Goal: Task Accomplishment & Management: Complete application form

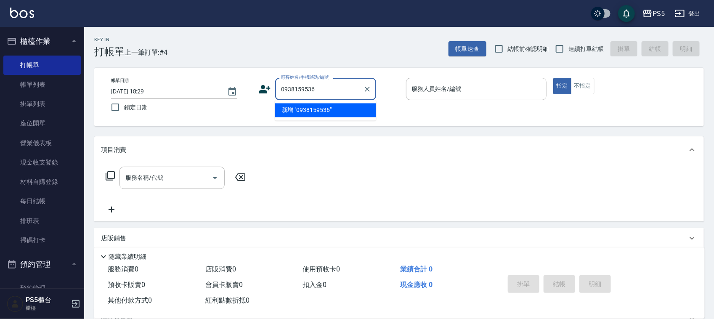
drag, startPoint x: 331, startPoint y: 84, endPoint x: 250, endPoint y: 86, distance: 80.4
click at [243, 90] on div "帳單日期 [DATE] 18:29 鎖定日期 顧客姓名/手機號碼/編號 0938159536 顧客姓名/手機號碼/編號 服務人員姓名/編號 服務人員姓名/編號…" at bounding box center [398, 97] width 589 height 38
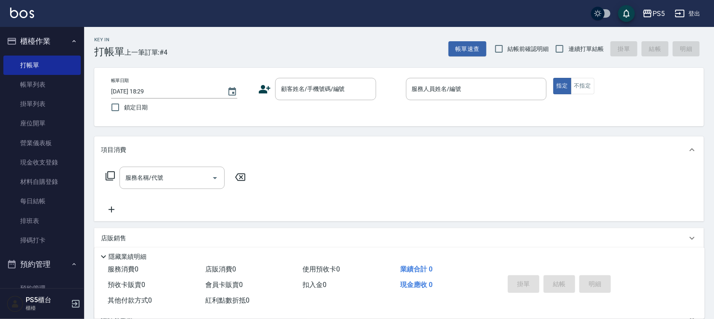
click at [263, 84] on icon at bounding box center [264, 89] width 13 height 13
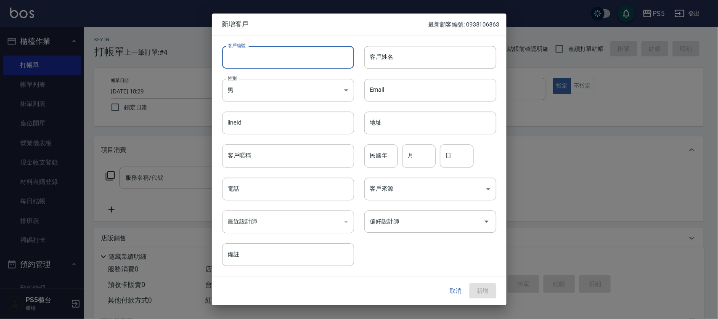
click at [270, 57] on input "客戶編號" at bounding box center [288, 57] width 132 height 23
paste input "0938159536"
type input "0938159536"
click at [278, 187] on input "電話" at bounding box center [288, 189] width 132 height 23
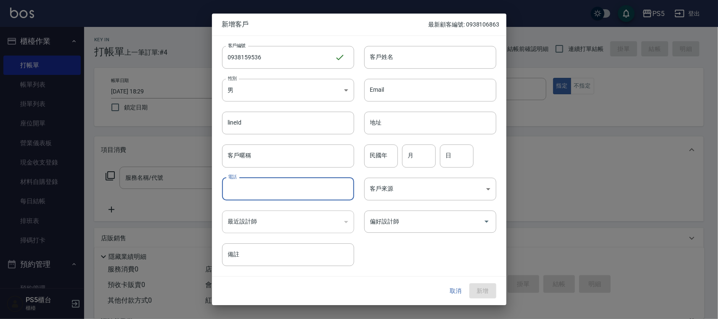
paste input "0938159536"
type input "0938159536"
click at [320, 92] on body "PS5 登出 櫃檯作業 打帳單 帳單列表 掛單列表 座位開單 營業儀表板 現金收支登錄 材料自購登錄 每日結帳 排班表 掃碼打卡 預約管理 預約管理 單日預約…" at bounding box center [359, 204] width 718 height 409
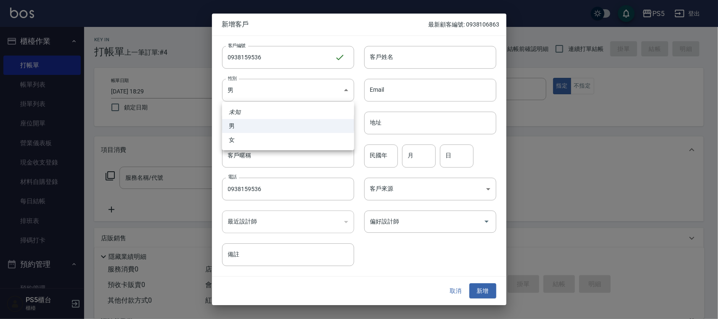
click at [299, 132] on li "男" at bounding box center [288, 126] width 132 height 14
click at [343, 89] on body "PS5 登出 櫃檯作業 打帳單 帳單列表 掛單列表 座位開單 營業儀表板 現金收支登錄 材料自購登錄 每日結帳 排班表 掃碼打卡 預約管理 預約管理 單日預約…" at bounding box center [359, 204] width 718 height 409
click at [295, 135] on li "女" at bounding box center [288, 140] width 132 height 14
type input "[DEMOGRAPHIC_DATA]"
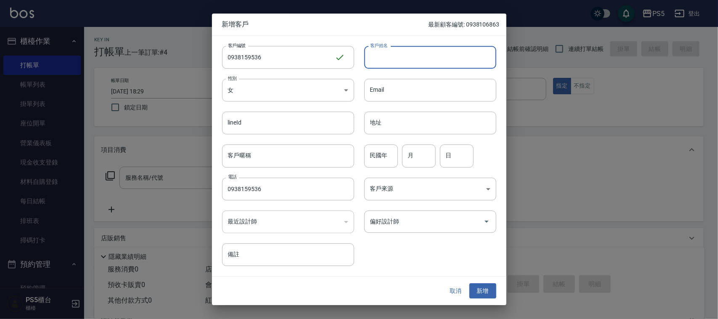
click at [378, 62] on input "客戶姓名" at bounding box center [430, 57] width 132 height 23
type input "張"
click at [480, 295] on button "新增" at bounding box center [482, 291] width 27 height 16
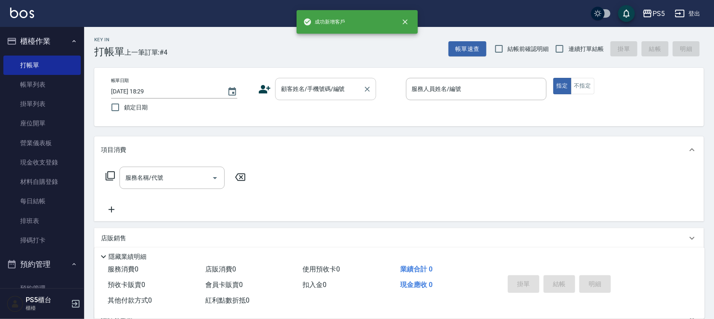
click at [329, 96] on input "顧客姓名/手機號碼/編號" at bounding box center [319, 89] width 81 height 15
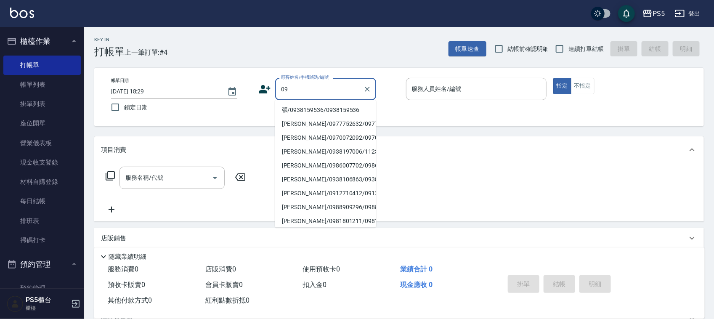
click at [282, 103] on li "張/0938159536/0938159536" at bounding box center [325, 110] width 101 height 14
type input "張/0938159536/0938159536"
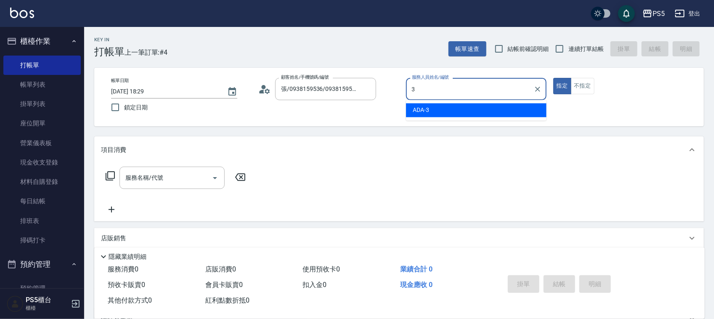
type input "ADA-3"
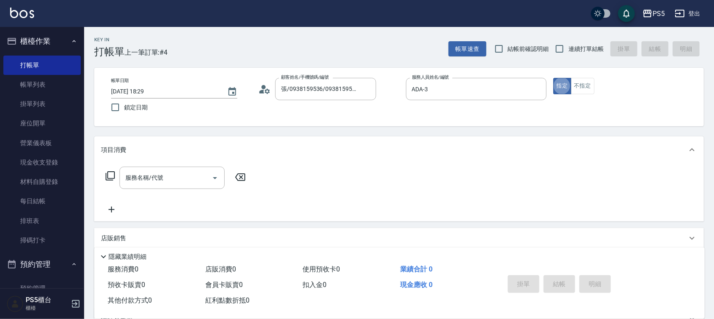
type button "true"
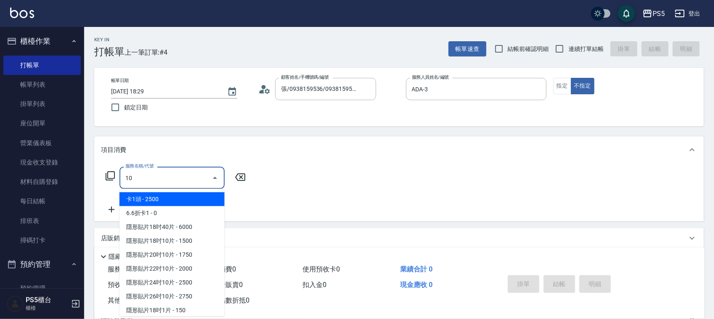
type input "101"
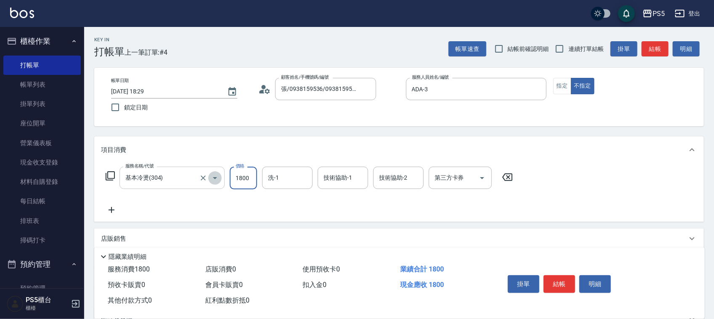
click at [208, 177] on button "Open" at bounding box center [214, 177] width 13 height 13
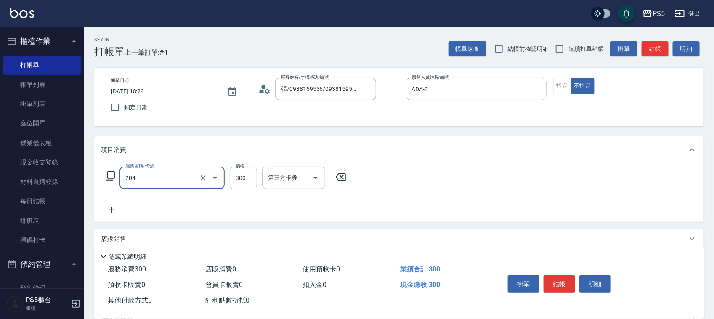
type input "單剪髮300(204)"
type input "100"
